Goal: Task Accomplishment & Management: Complete application form

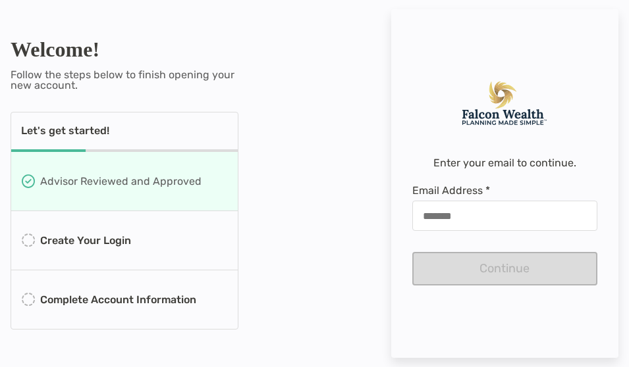
click at [0, 0] on html "Welcome! Follow the steps below to finish opening your new account. Let's get s…" at bounding box center [314, 183] width 629 height 367
click at [169, 207] on div "Advisor Reviewed and Approved" at bounding box center [124, 181] width 226 height 59
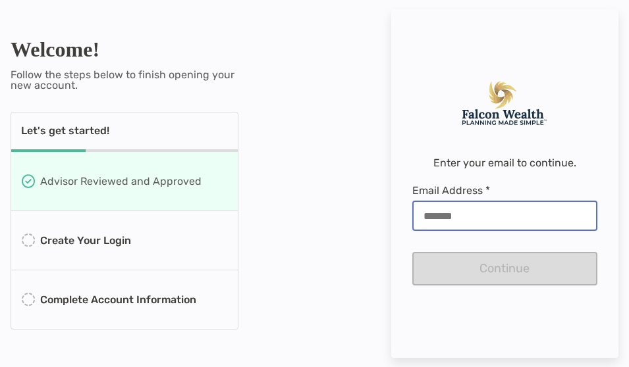
click at [507, 211] on input "Email Address *" at bounding box center [504, 216] width 183 height 11
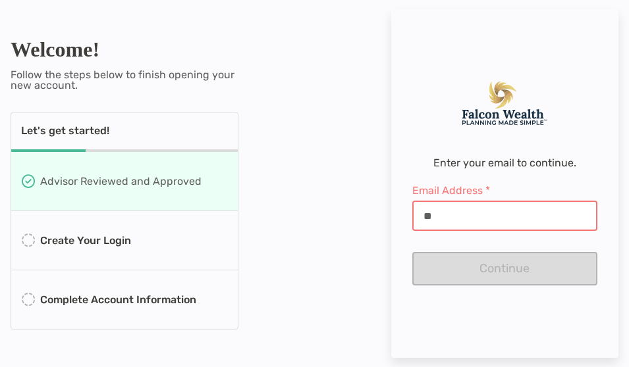
type input "*"
type input "**********"
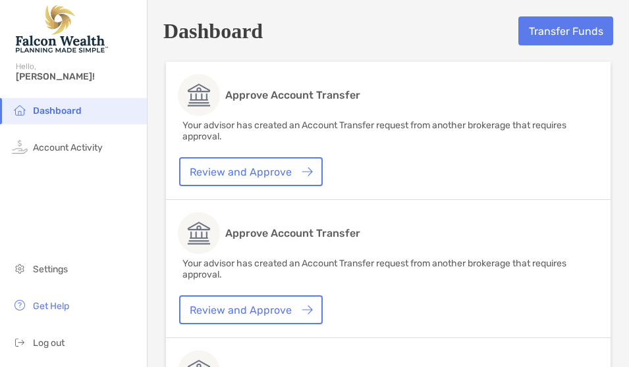
click at [304, 171] on img at bounding box center [307, 172] width 11 height 10
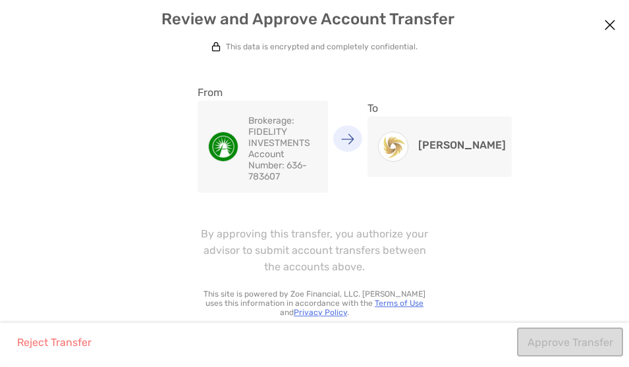
scroll to position [45, 0]
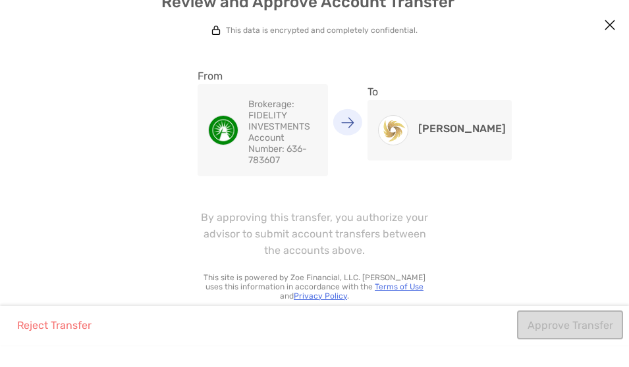
click at [63, 265] on div "Full Account Transfer This data is encrypted and completely confidential. From …" at bounding box center [314, 165] width 629 height 282
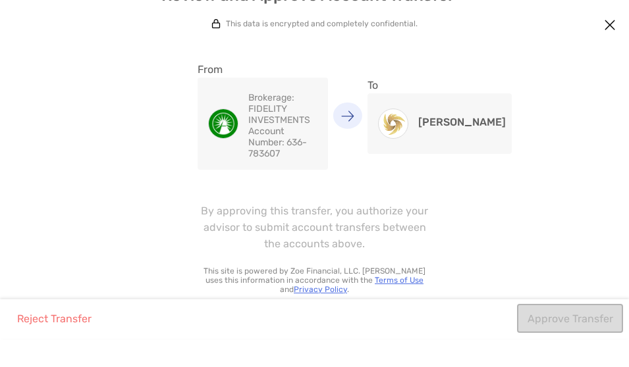
scroll to position [43, 0]
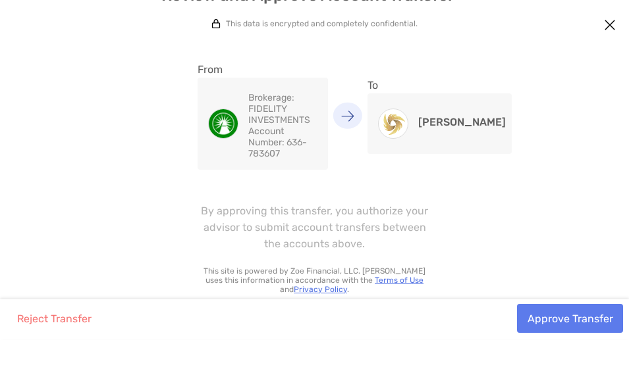
click at [602, 333] on button "Approve Transfer" at bounding box center [570, 318] width 106 height 29
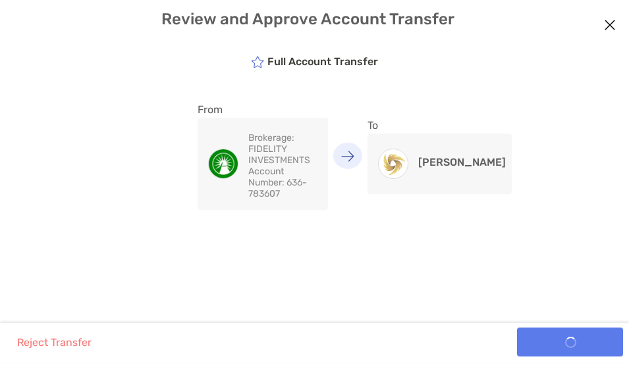
scroll to position [0, 0]
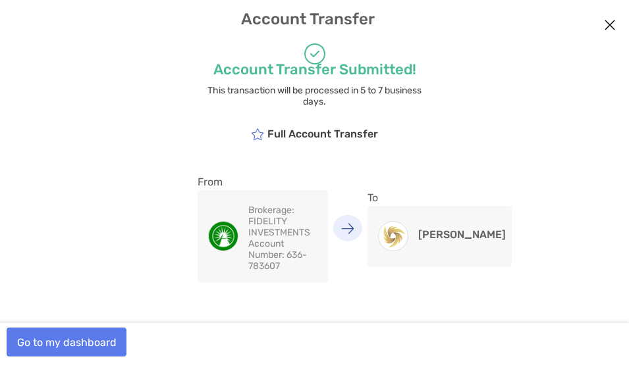
click at [76, 348] on button "Go to my dashboard" at bounding box center [67, 342] width 120 height 29
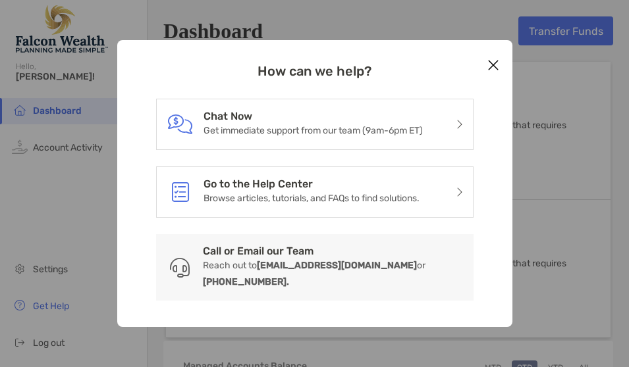
click at [487, 65] on icon "Close modal" at bounding box center [493, 65] width 12 height 16
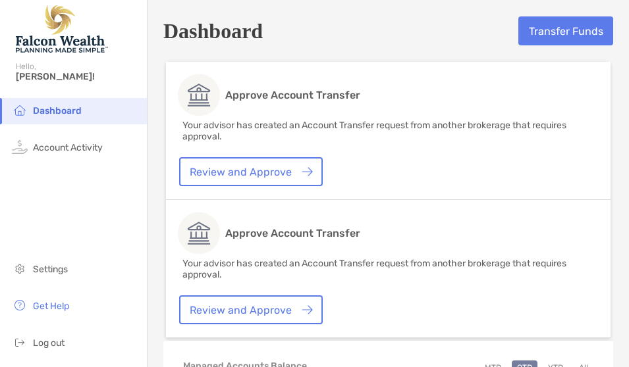
click at [207, 177] on link "Review and Approve" at bounding box center [251, 171] width 144 height 29
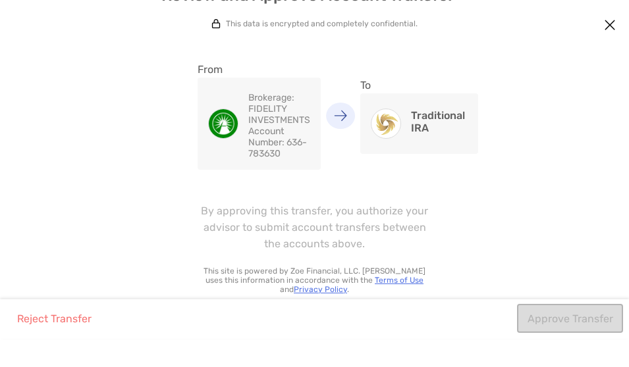
scroll to position [43, 0]
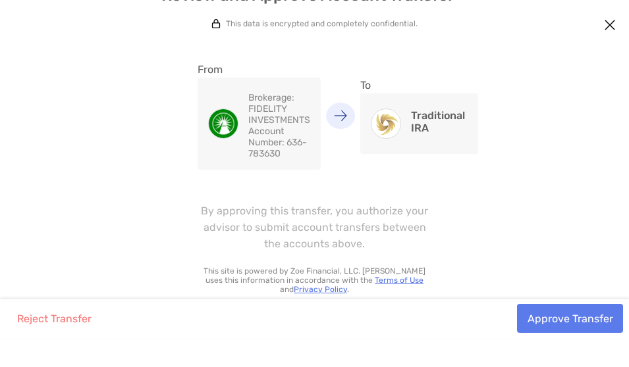
click at [596, 333] on button "Approve Transfer" at bounding box center [570, 318] width 106 height 29
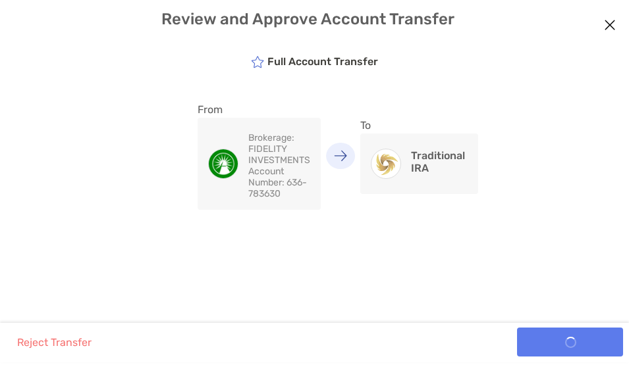
scroll to position [0, 0]
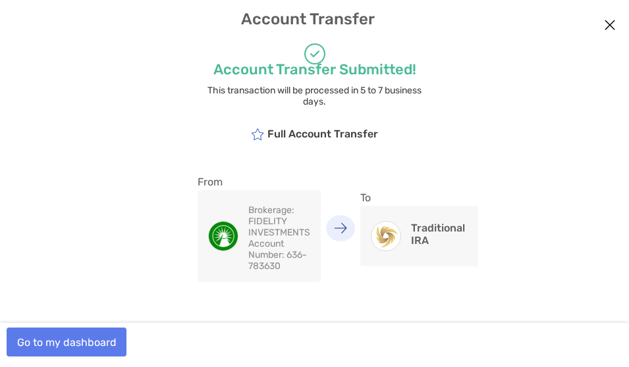
click at [61, 352] on button "Go to my dashboard" at bounding box center [67, 342] width 120 height 29
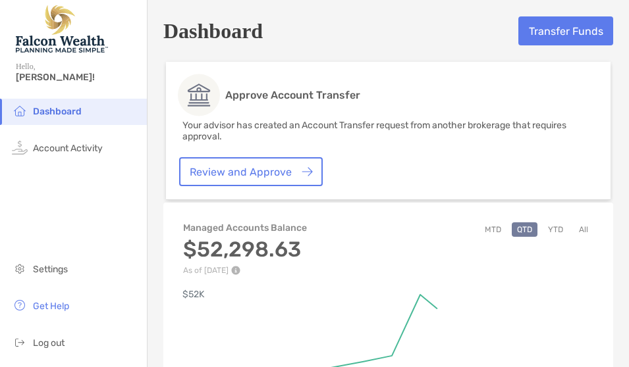
click at [120, 242] on div "Dashboard Account Activity Settings Get Help Log out" at bounding box center [73, 233] width 147 height 269
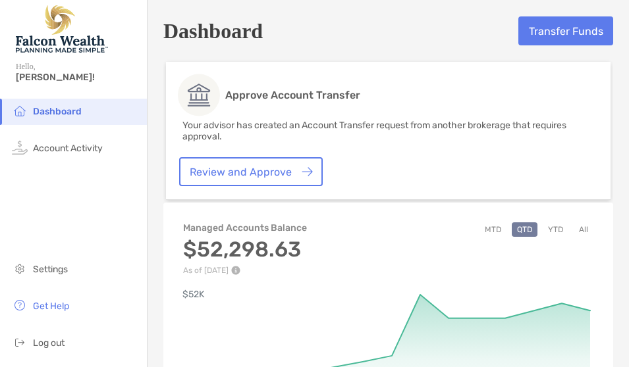
click at [201, 173] on link "Review and Approve" at bounding box center [251, 171] width 144 height 29
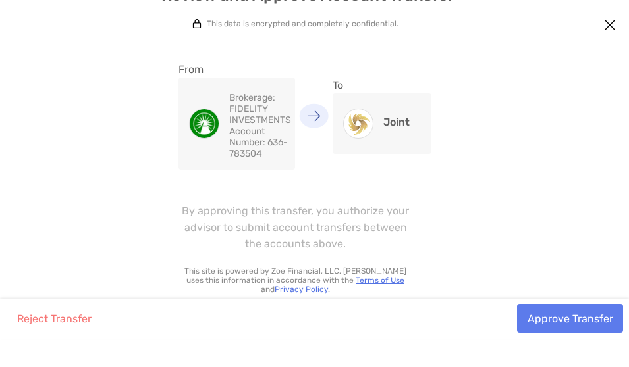
scroll to position [43, 0]
click at [598, 333] on button "Approve Transfer" at bounding box center [570, 318] width 106 height 29
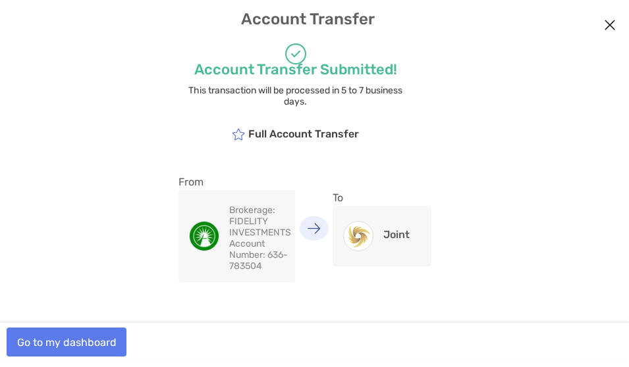
click at [55, 349] on button "Go to my dashboard" at bounding box center [67, 342] width 120 height 29
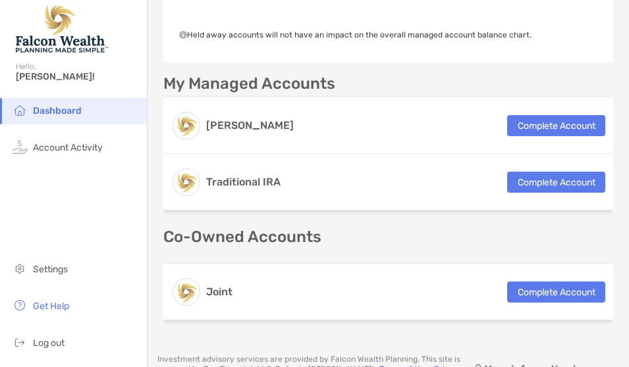
scroll to position [287, 0]
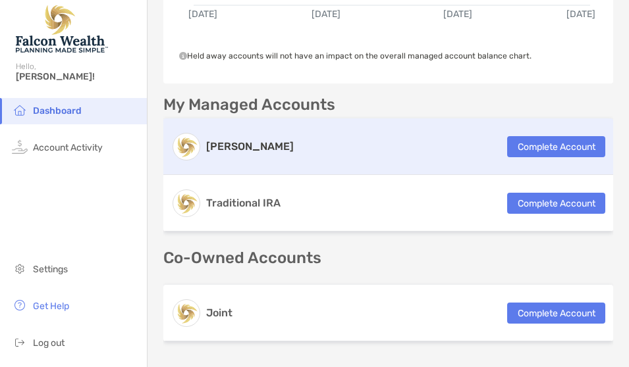
click at [571, 136] on button "Complete Account" at bounding box center [556, 146] width 98 height 21
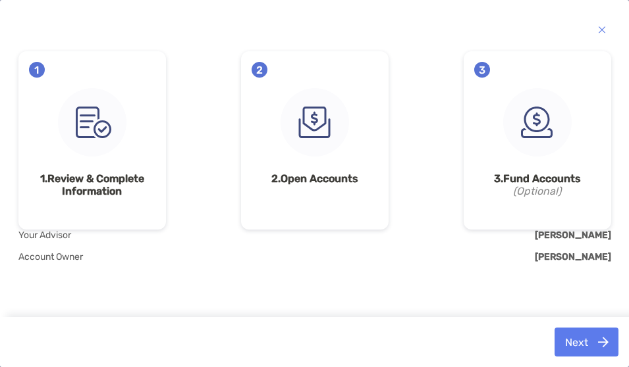
scroll to position [152, 0]
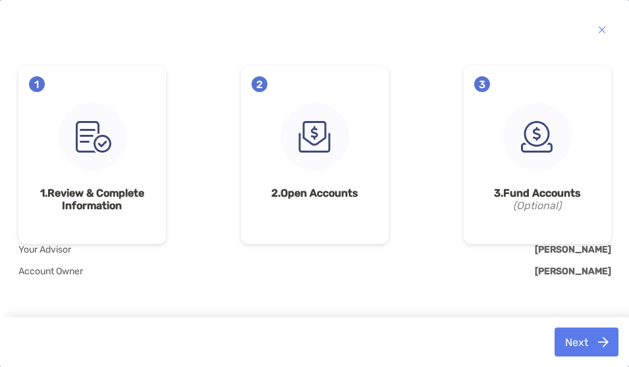
click at [59, 211] on strong "1. Review & Complete Information" at bounding box center [92, 199] width 126 height 25
click at [75, 190] on strong "1. Review & Complete Information" at bounding box center [92, 199] width 126 height 25
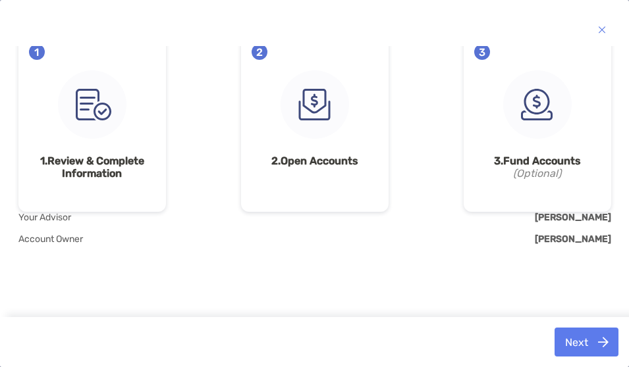
scroll to position [185, 0]
click at [61, 176] on strong "1. Review & Complete Information" at bounding box center [92, 167] width 126 height 25
click at [86, 137] on img at bounding box center [92, 104] width 68 height 68
click at [89, 140] on div "1 1. Review & Complete Information" at bounding box center [91, 123] width 147 height 178
click at [80, 134] on img at bounding box center [92, 104] width 68 height 68
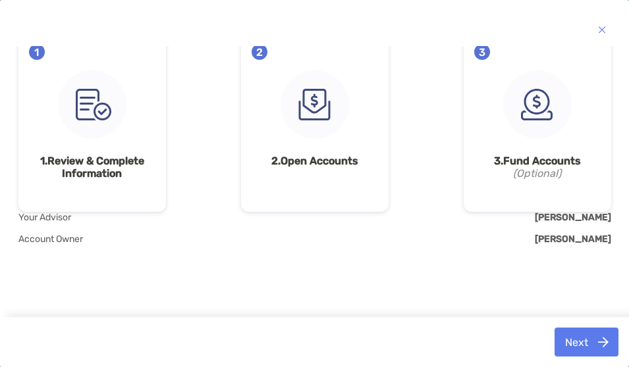
click at [80, 133] on img at bounding box center [92, 104] width 68 height 68
click at [74, 137] on img at bounding box center [92, 104] width 68 height 68
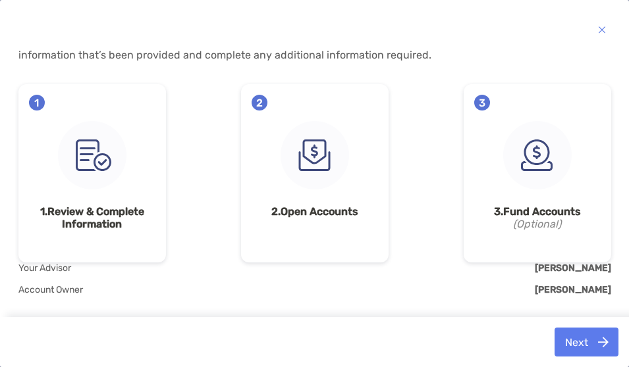
scroll to position [68, 0]
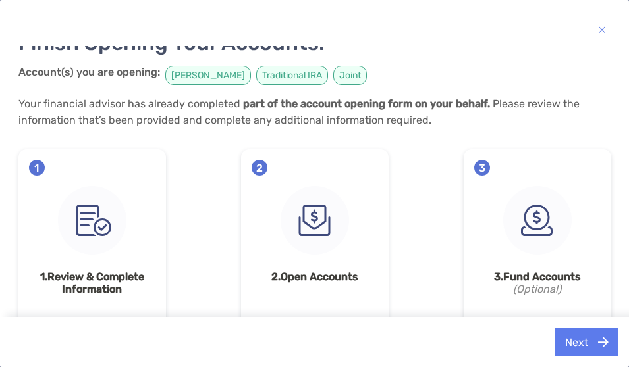
click at [80, 246] on img at bounding box center [92, 220] width 68 height 68
click at [303, 221] on img at bounding box center [314, 220] width 68 height 68
click at [540, 223] on img at bounding box center [537, 220] width 68 height 68
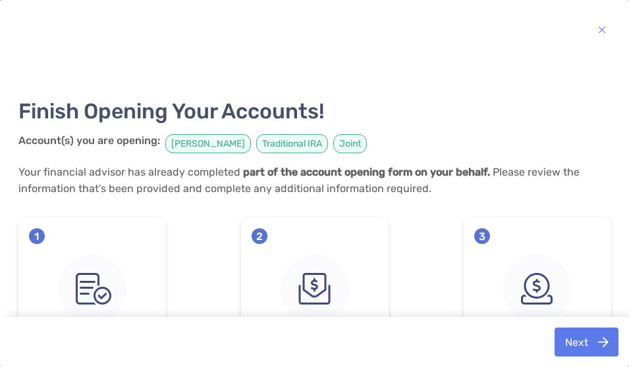
scroll to position [0, 0]
click at [548, 300] on img at bounding box center [537, 289] width 68 height 68
click at [600, 29] on img "button" at bounding box center [602, 30] width 8 height 16
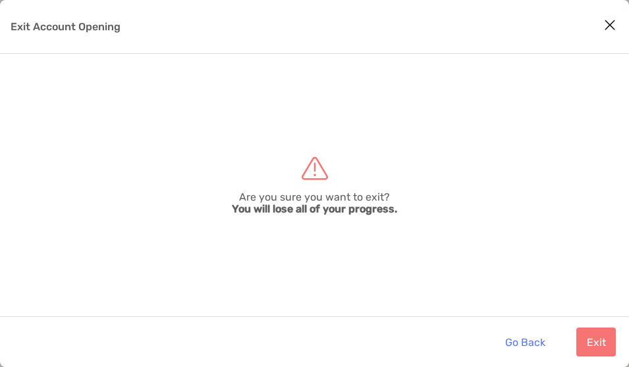
click at [533, 341] on button "Go Back" at bounding box center [524, 342] width 61 height 29
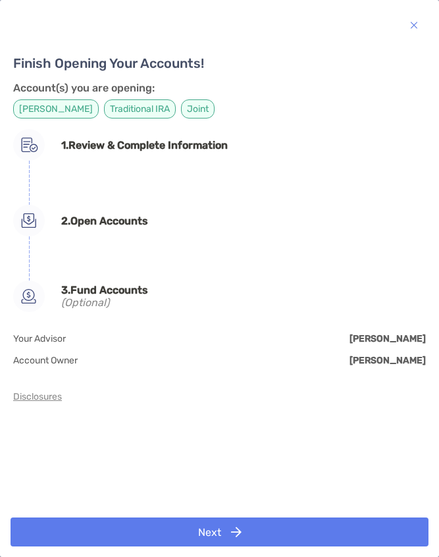
click at [226, 367] on button "Next" at bounding box center [220, 531] width 418 height 29
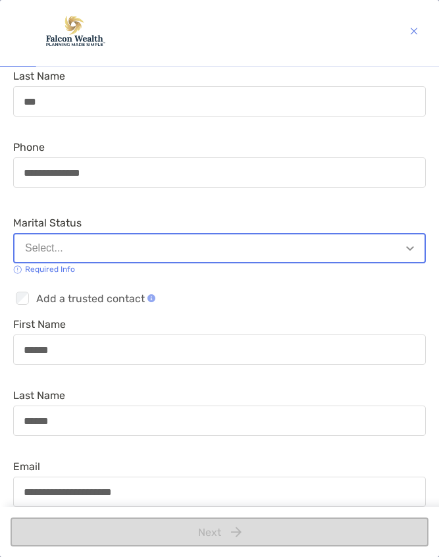
scroll to position [144, 0]
click at [365, 253] on button "Select..." at bounding box center [219, 248] width 413 height 30
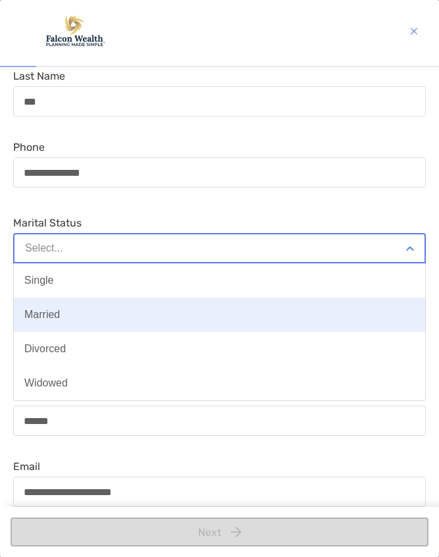
click at [294, 319] on button "Married" at bounding box center [219, 315] width 411 height 34
type input "**********"
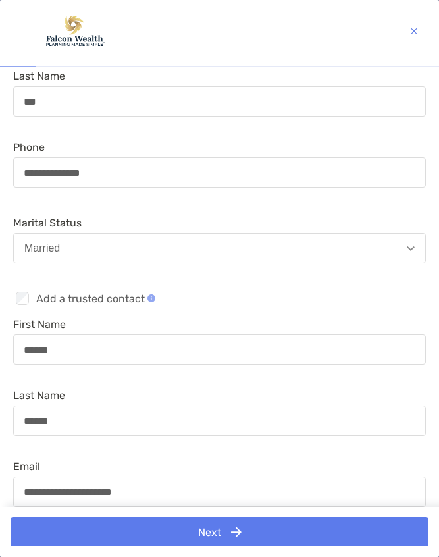
click at [235, 367] on img "button" at bounding box center [236, 532] width 11 height 11
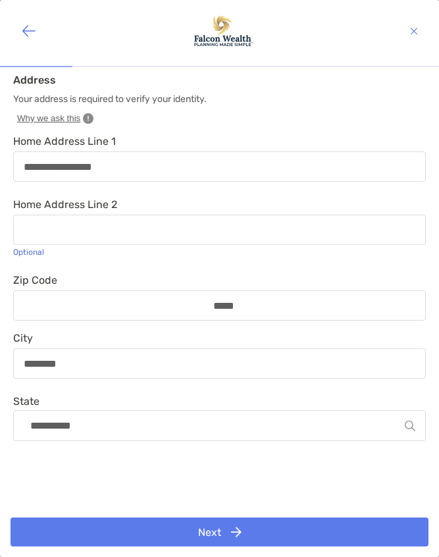
scroll to position [0, 0]
click at [240, 367] on img "button" at bounding box center [236, 532] width 11 height 11
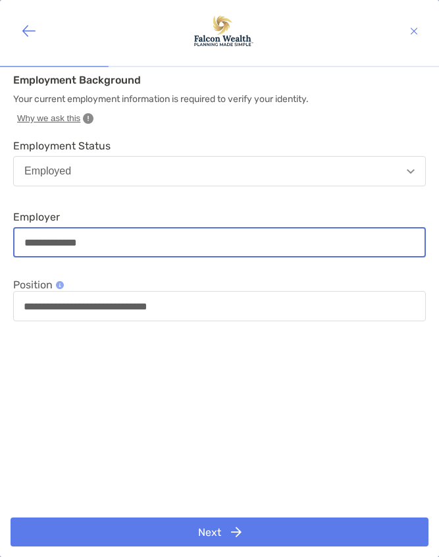
click at [280, 246] on input "**********" at bounding box center [219, 242] width 410 height 11
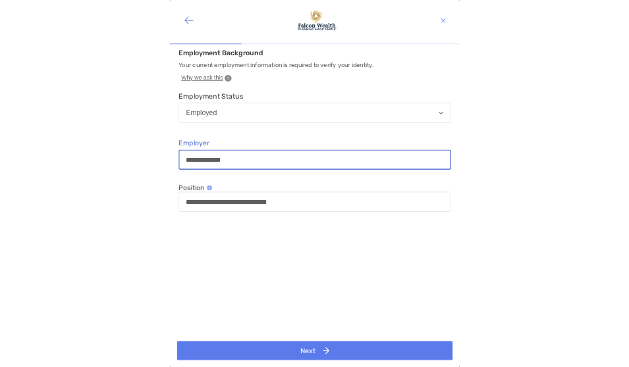
scroll to position [47, 0]
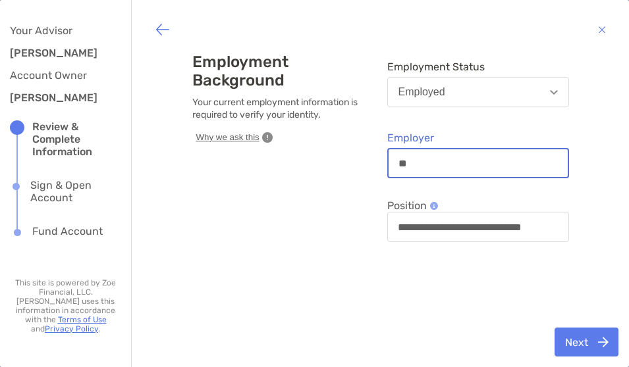
type input "*"
type input "**********"
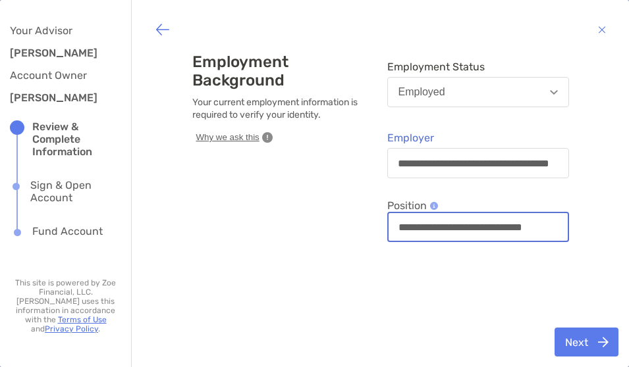
click at [556, 225] on input "**********" at bounding box center [477, 227] width 179 height 11
type input "*"
type input "**********"
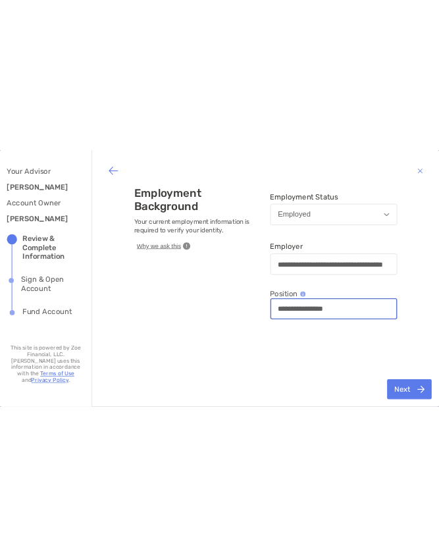
scroll to position [0, 0]
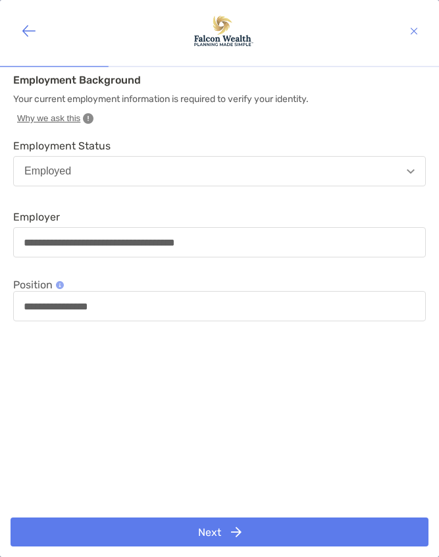
click at [220, 367] on button "Next" at bounding box center [220, 531] width 418 height 29
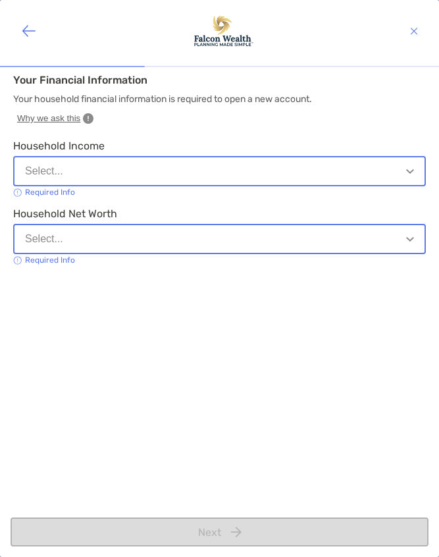
click at [384, 170] on button "Select..." at bounding box center [219, 171] width 413 height 30
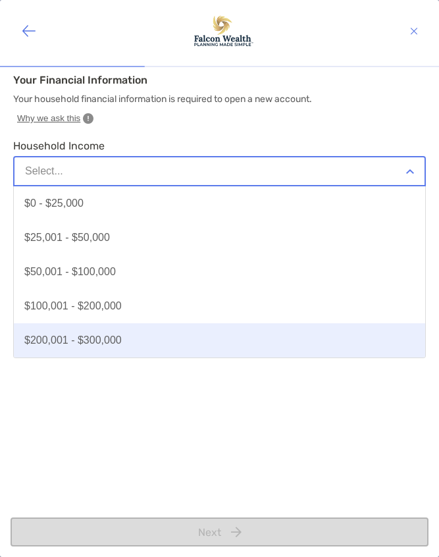
click at [300, 346] on button "$200,001 - $300,000" at bounding box center [219, 340] width 411 height 34
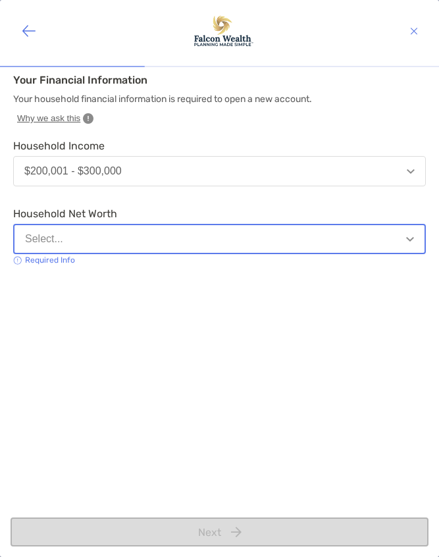
click at [340, 240] on button "Select..." at bounding box center [219, 239] width 413 height 30
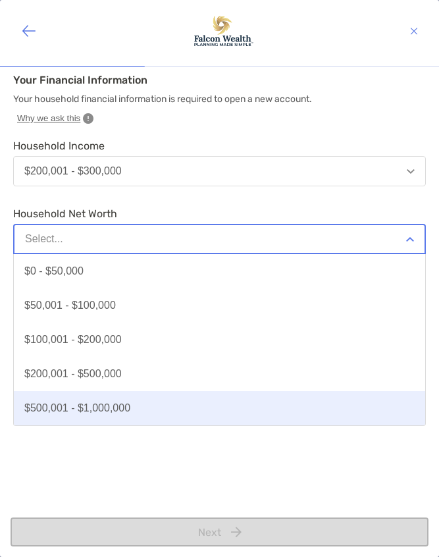
click at [236, 367] on button "$500,001 - $1,000,000" at bounding box center [219, 408] width 411 height 34
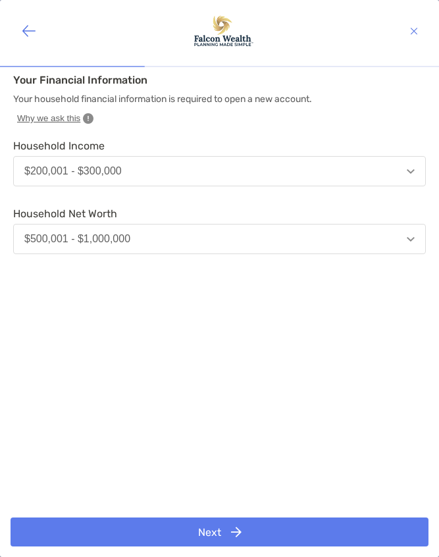
click at [231, 367] on img "button" at bounding box center [236, 532] width 11 height 11
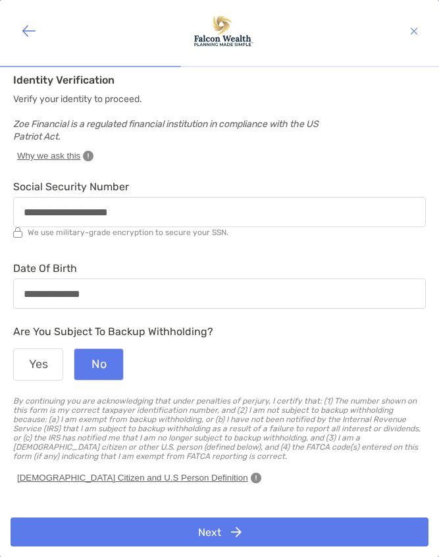
click at [248, 367] on button "Next" at bounding box center [220, 531] width 418 height 29
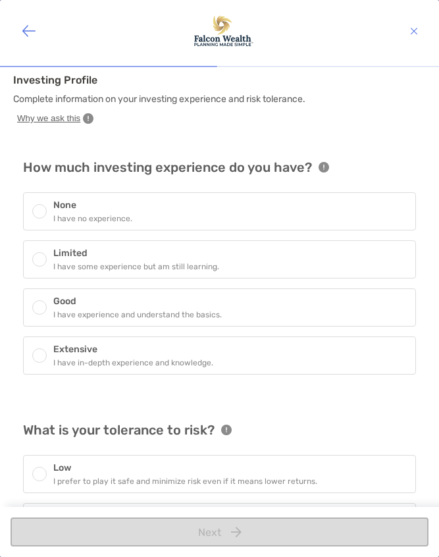
click at [213, 254] on h6 "Limited" at bounding box center [136, 253] width 166 height 11
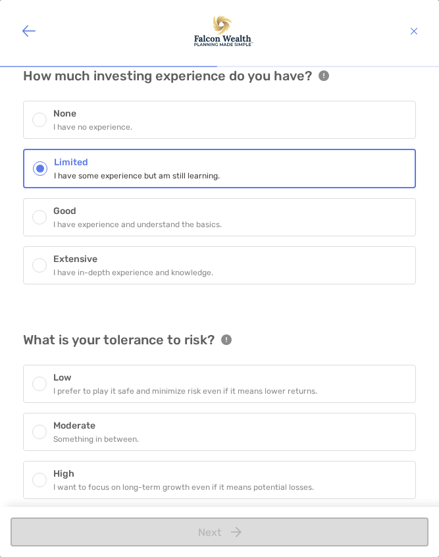
scroll to position [95, 0]
click at [213, 367] on div "Moderate Something in between." at bounding box center [219, 432] width 393 height 38
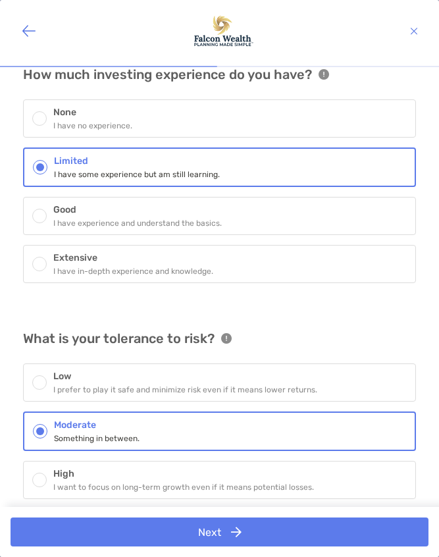
click at [241, 367] on img "button" at bounding box center [236, 532] width 11 height 11
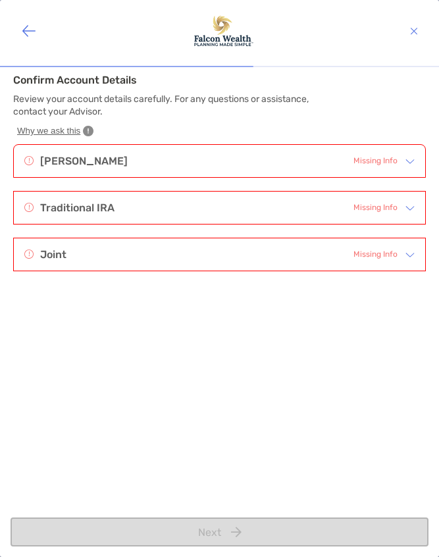
click at [394, 163] on span "Missing Info" at bounding box center [376, 161] width 44 height 13
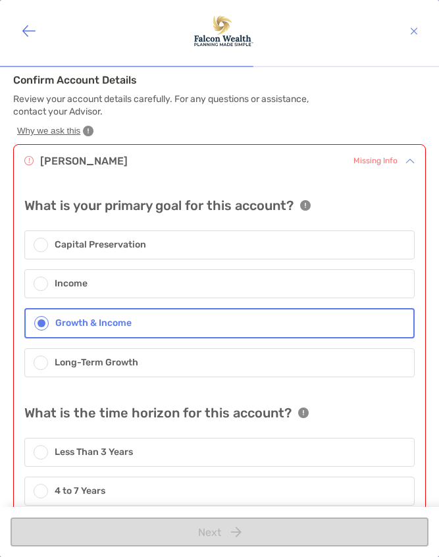
click at [299, 166] on div "[PERSON_NAME] Missing Info" at bounding box center [210, 161] width 373 height 16
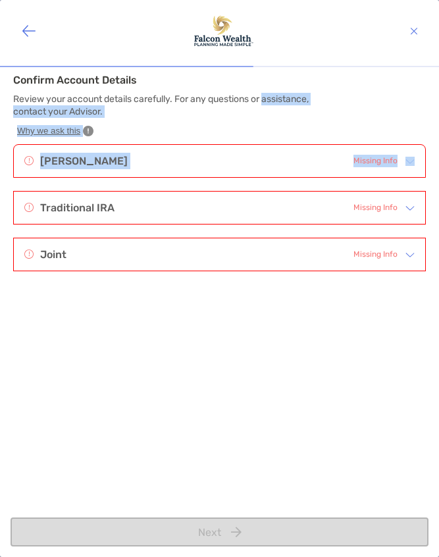
click at [350, 333] on div "Confirm Account Details Review your account details carefully. For any question…" at bounding box center [219, 299] width 413 height 465
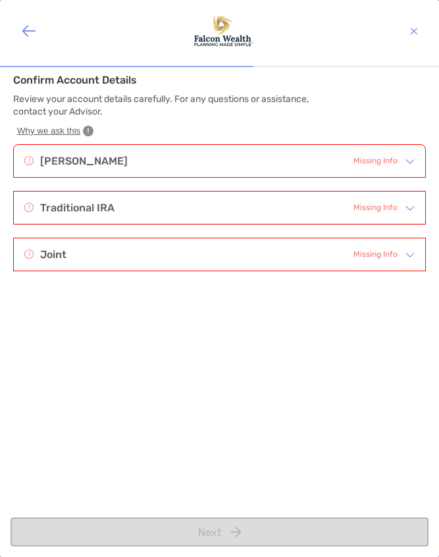
click at [407, 162] on img at bounding box center [410, 161] width 9 height 9
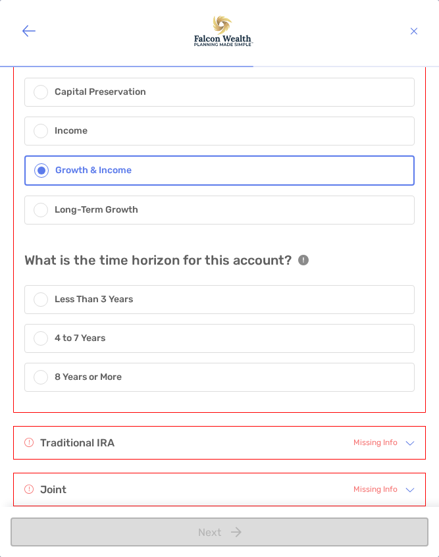
scroll to position [152, 0]
click at [244, 367] on div "8 Years or More" at bounding box center [219, 377] width 390 height 29
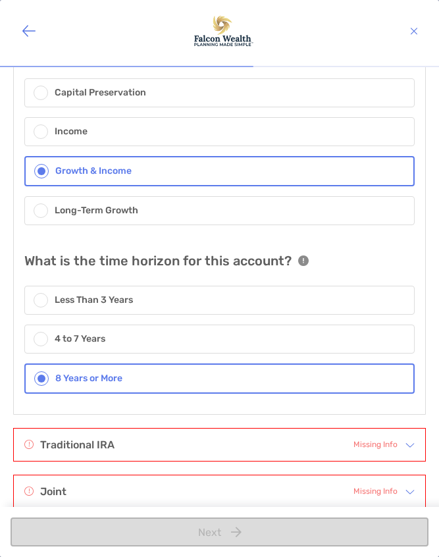
click at [375, 367] on span "Missing Info" at bounding box center [376, 444] width 44 height 13
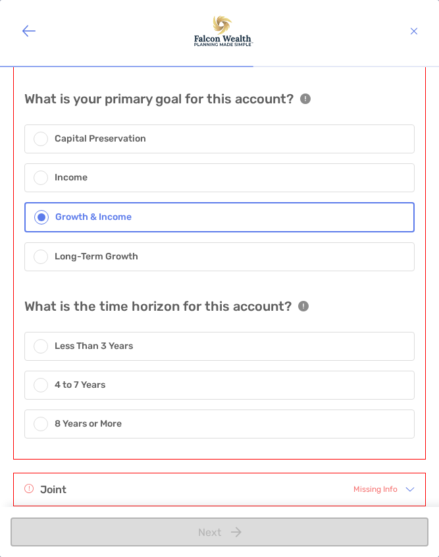
scroll to position [542, 0]
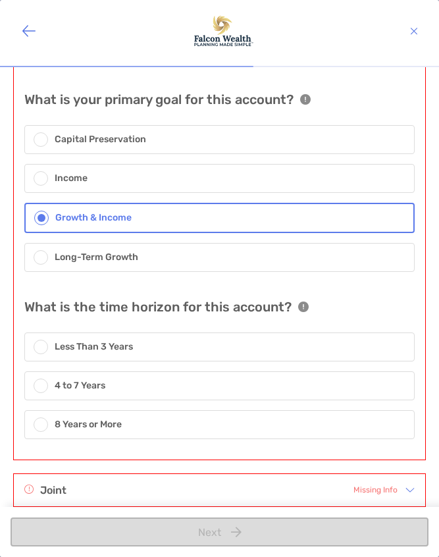
click at [327, 367] on div "4 to 7 Years" at bounding box center [219, 385] width 390 height 29
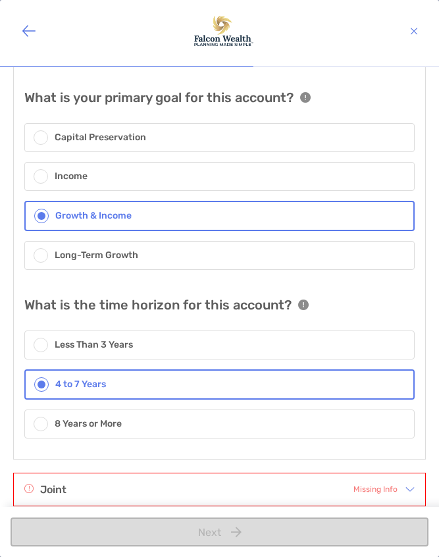
scroll to position [543, 0]
click at [365, 367] on span "Missing Info" at bounding box center [376, 490] width 44 height 13
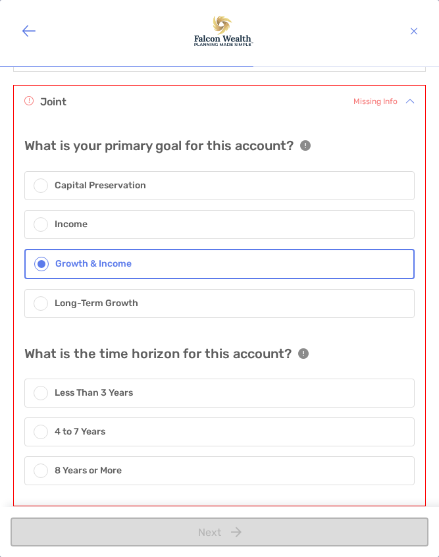
scroll to position [931, 0]
click at [324, 367] on div "8 Years or More" at bounding box center [219, 471] width 390 height 29
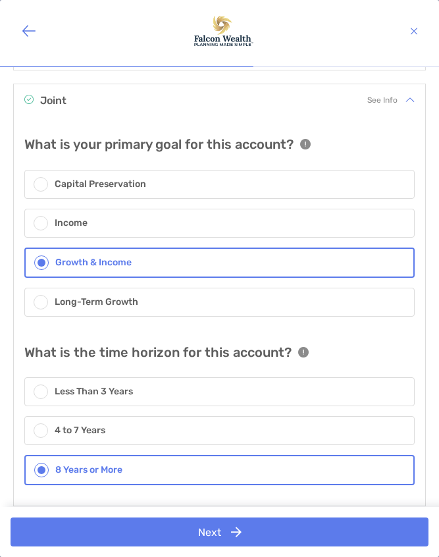
scroll to position [932, 0]
click at [228, 367] on button "Next" at bounding box center [220, 531] width 418 height 29
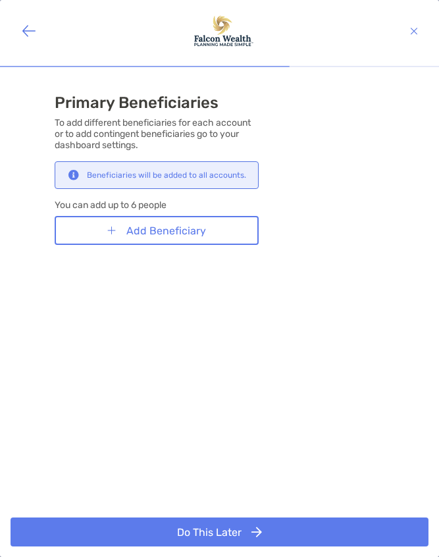
scroll to position [0, 0]
click at [197, 229] on button "Add Beneficiary" at bounding box center [157, 230] width 204 height 29
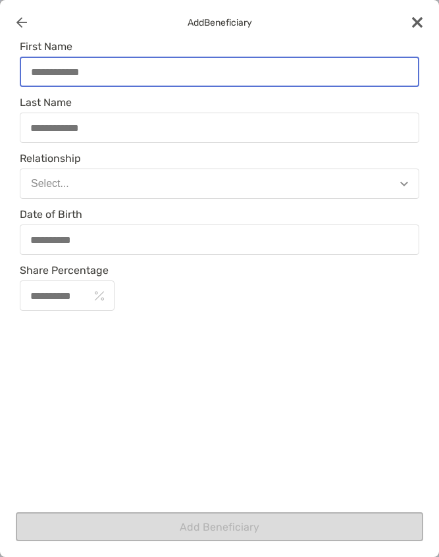
click at [266, 74] on input "First Name" at bounding box center [219, 71] width 397 height 11
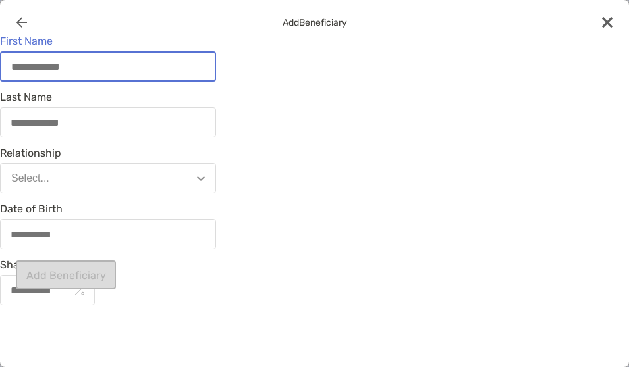
type input "*"
type input "**"
type input "***"
type input "****"
type input "*****"
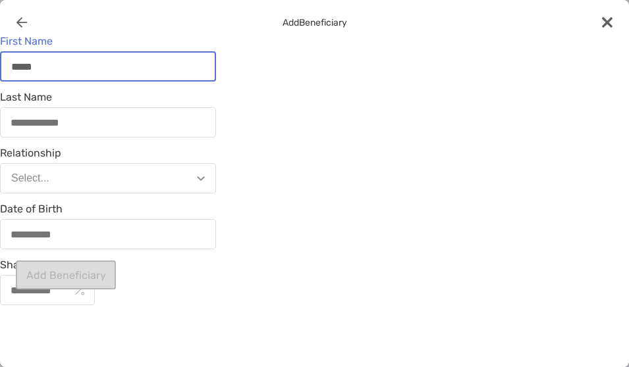
type input "******"
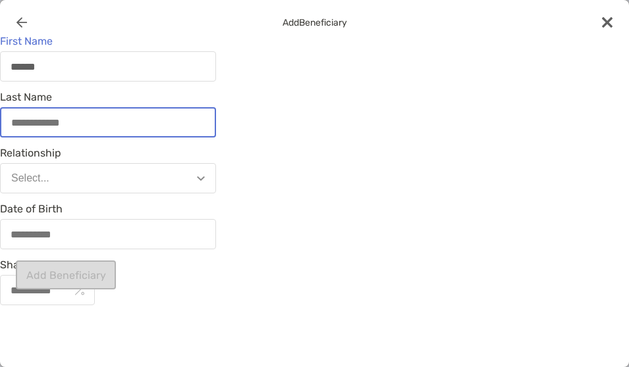
click at [182, 118] on input "Last Name" at bounding box center [107, 122] width 213 height 11
type input "*"
type input "**"
type input "***"
type input "****"
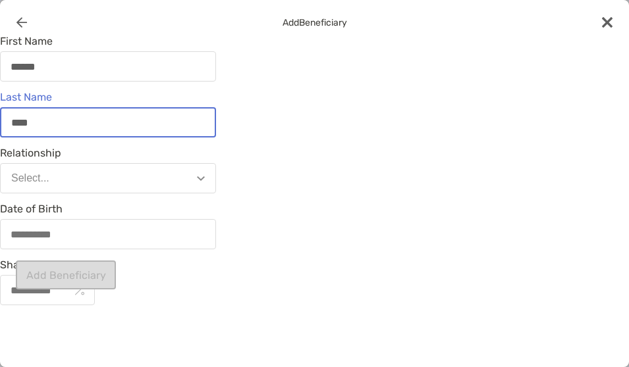
type input "*****"
type input "******"
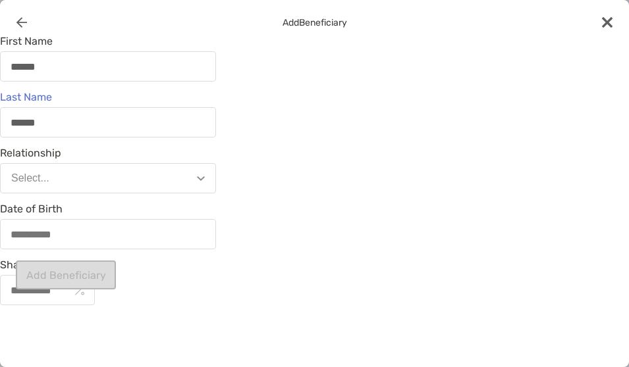
click at [133, 178] on button "Select..." at bounding box center [108, 178] width 216 height 30
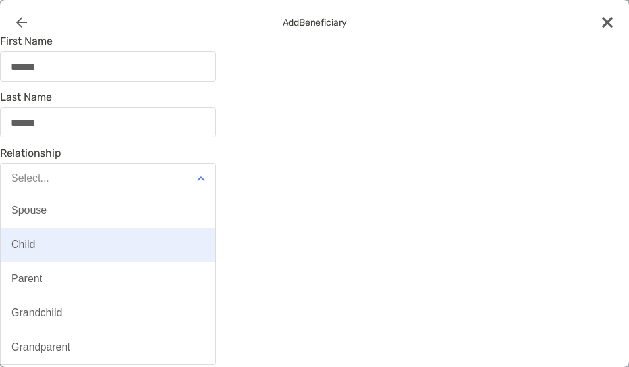
click at [154, 253] on button "Child" at bounding box center [108, 245] width 215 height 34
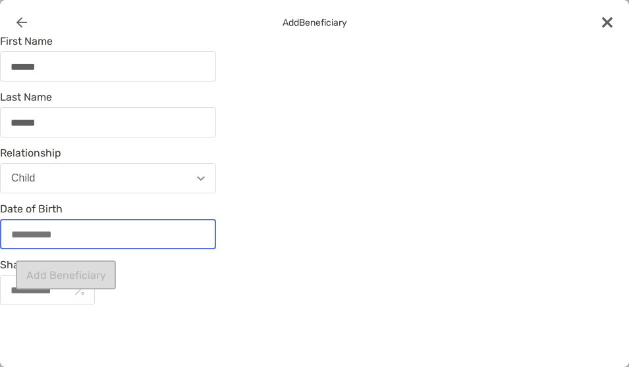
click at [159, 233] on input "Date of Birth" at bounding box center [107, 234] width 213 height 11
type input "**********"
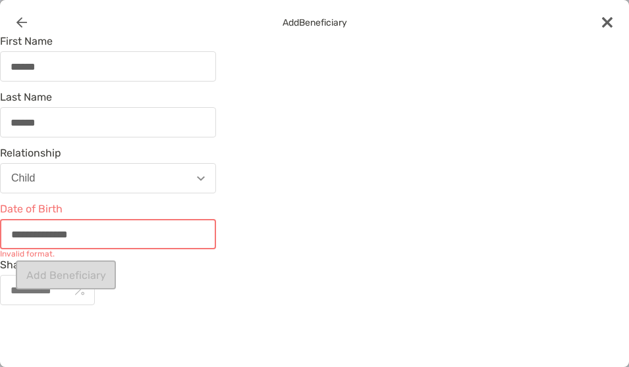
type input "**********"
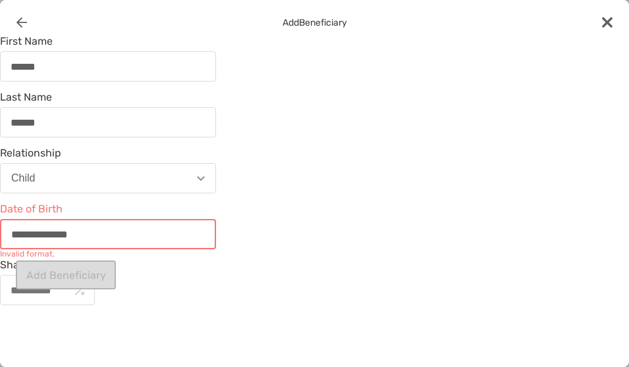
type input "**********"
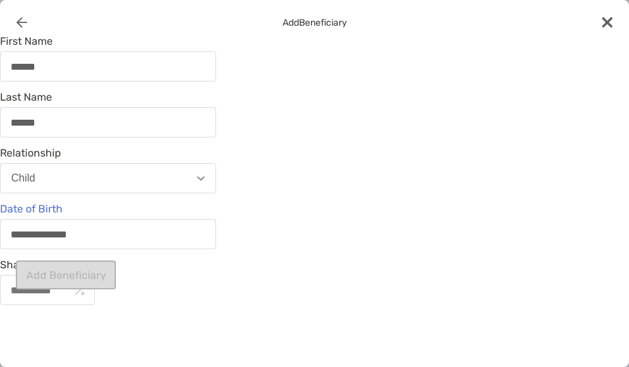
click at [106, 315] on div "**********" at bounding box center [314, 183] width 629 height 367
click at [73, 297] on div "Add Beneficiary" at bounding box center [108, 274] width 216 height 47
click at [78, 299] on div "modal" at bounding box center [47, 290] width 95 height 30
click at [70, 296] on input "Share Percentage" at bounding box center [35, 290] width 69 height 11
click at [77, 299] on div "modal" at bounding box center [47, 290] width 95 height 30
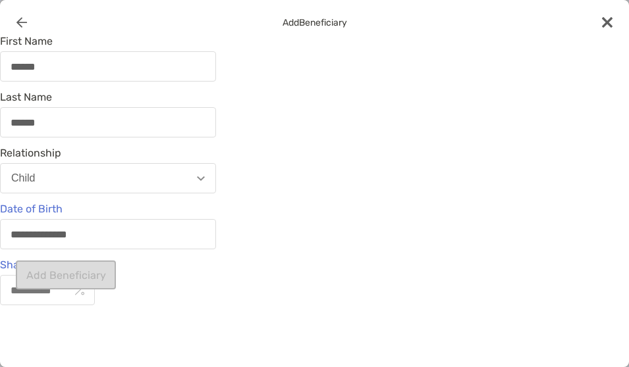
click at [70, 296] on input "Share Percentage" at bounding box center [35, 290] width 69 height 11
click at [79, 299] on div "modal" at bounding box center [47, 290] width 95 height 30
click at [70, 296] on input "Share Percentage" at bounding box center [35, 290] width 69 height 11
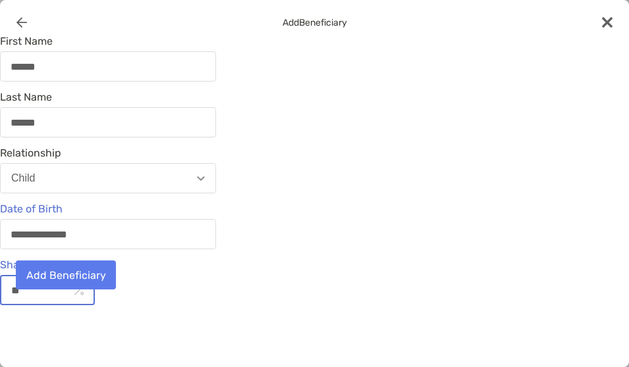
type input "***"
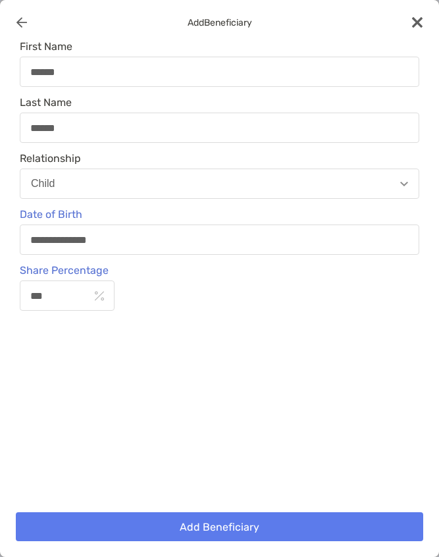
click at [228, 367] on button "Add Beneficiary" at bounding box center [220, 526] width 408 height 29
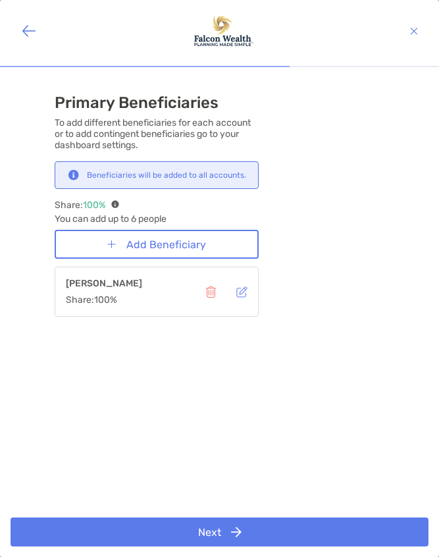
click at [231, 367] on button "Next" at bounding box center [220, 531] width 418 height 29
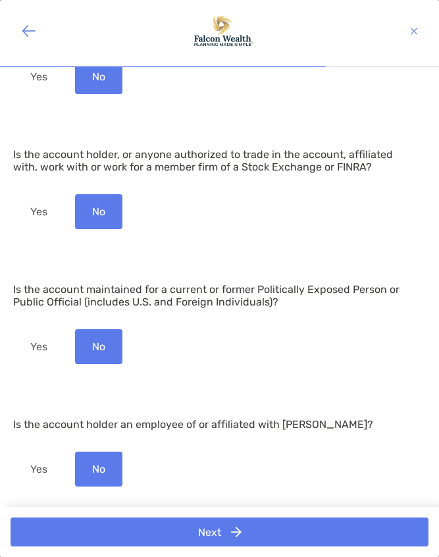
scroll to position [139, 0]
click at [242, 367] on button "Next" at bounding box center [220, 531] width 418 height 29
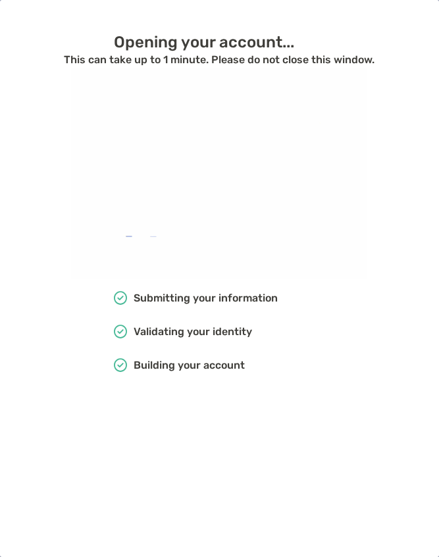
scroll to position [0, 0]
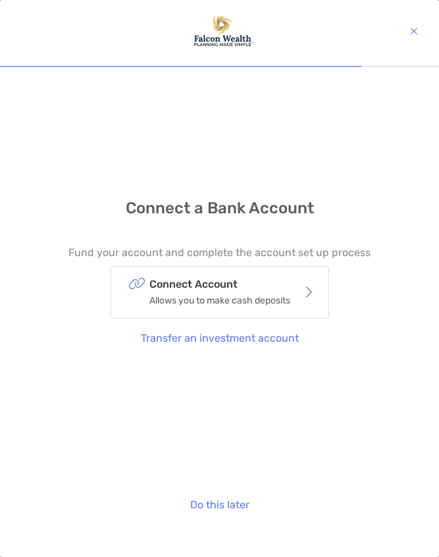
click at [225, 367] on button "Do this later" at bounding box center [220, 504] width 80 height 29
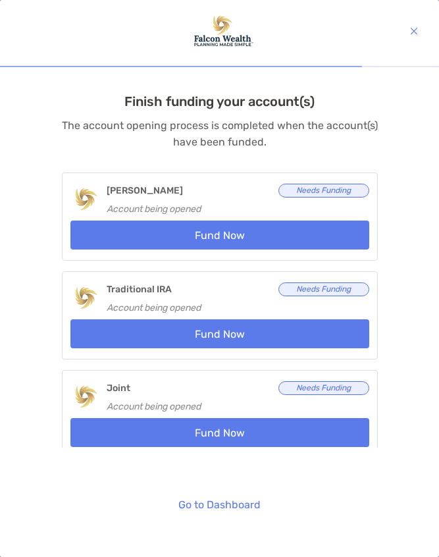
click at [241, 367] on link "Go to Dashboard" at bounding box center [220, 504] width 103 height 29
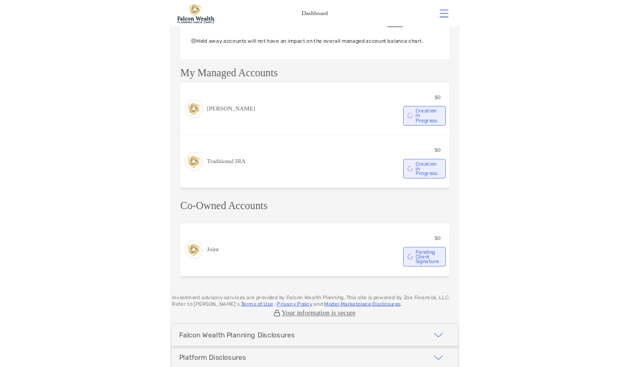
scroll to position [350, 0]
